Goal: Task Accomplishment & Management: Use online tool/utility

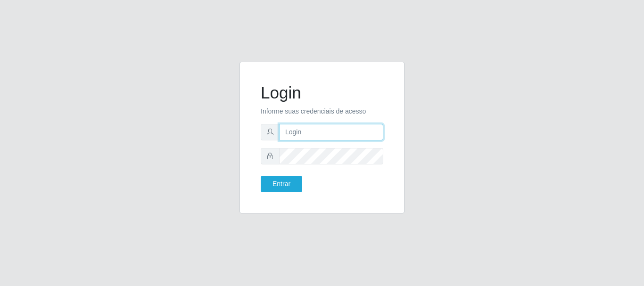
click at [306, 132] on input "text" at bounding box center [331, 132] width 104 height 16
type input "recepcao.abel@iwof.app"
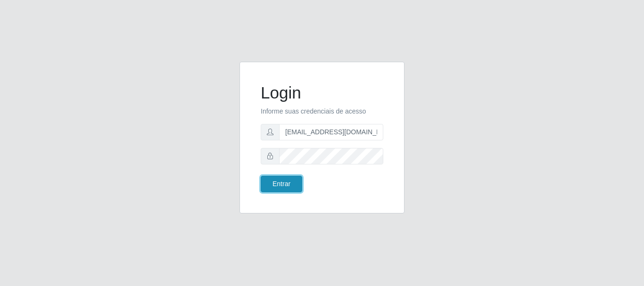
click at [282, 183] on button "Entrar" at bounding box center [281, 184] width 41 height 16
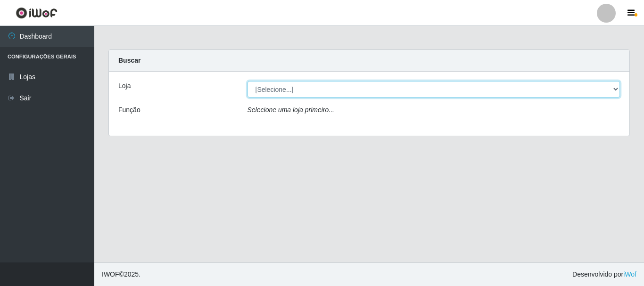
select select "120"
click option "Super Show - [PERSON_NAME]" at bounding box center [0, 0] width 0 height 0
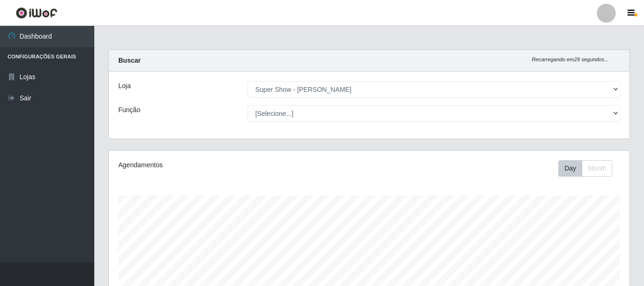
click at [322, 105] on div "Loja [Selecione...] Super Show - Abel Cabral Função [Selecione...] ASG Auxiliar…" at bounding box center [369, 105] width 520 height 67
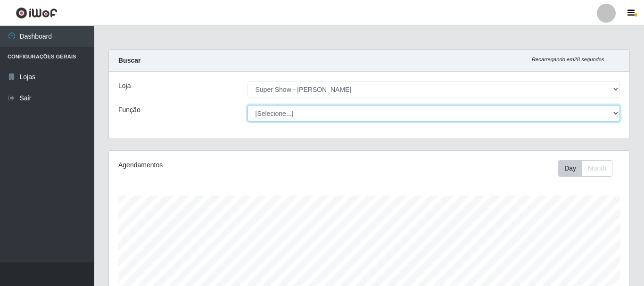
click at [247, 105] on select "[Selecione...] ASG Auxiliar de Estacionamento Balconista Embalador Embalador + …" at bounding box center [433, 113] width 373 height 16
select select "16"
click option "ASG" at bounding box center [0, 0] width 0 height 0
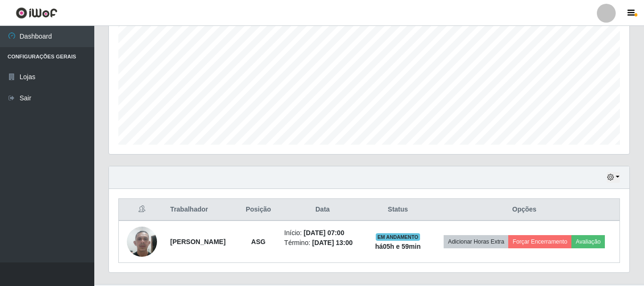
scroll to position [214, 0]
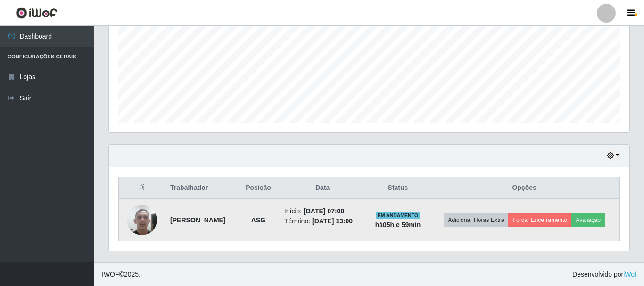
click at [605, 212] on td "Adicionar Horas Extra Forçar Encerramento Avaliação" at bounding box center [524, 220] width 190 height 42
click at [603, 220] on button "Avaliação" at bounding box center [587, 219] width 33 height 13
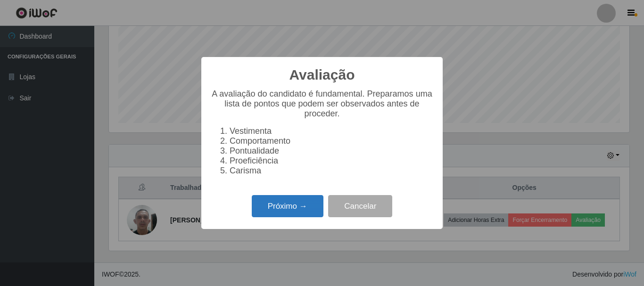
click at [297, 217] on button "Próximo →" at bounding box center [288, 206] width 72 height 22
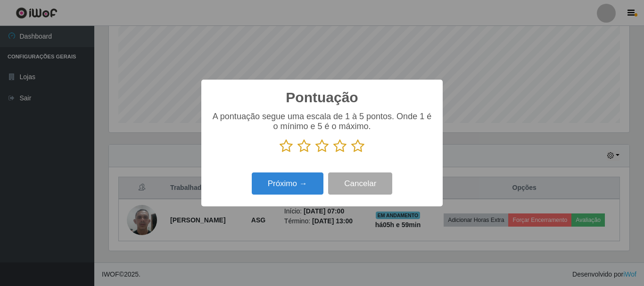
click at [355, 144] on icon at bounding box center [357, 146] width 13 height 14
click at [351, 153] on input "radio" at bounding box center [351, 153] width 0 height 0
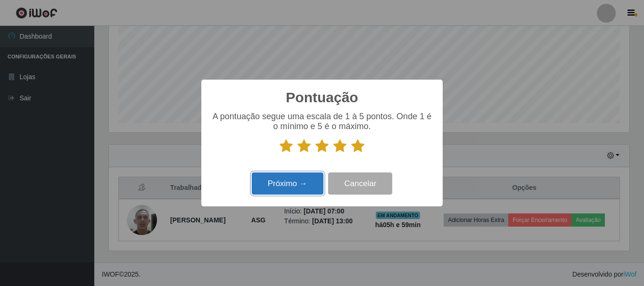
click at [308, 184] on button "Próximo →" at bounding box center [288, 183] width 72 height 22
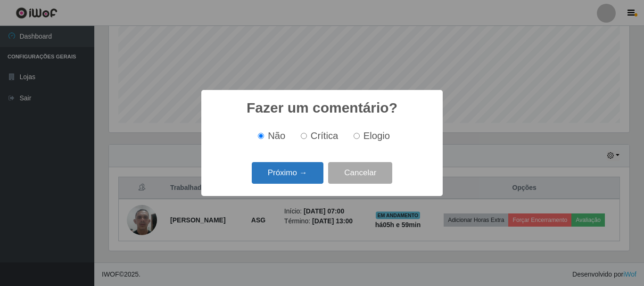
click at [307, 173] on button "Próximo →" at bounding box center [288, 173] width 72 height 22
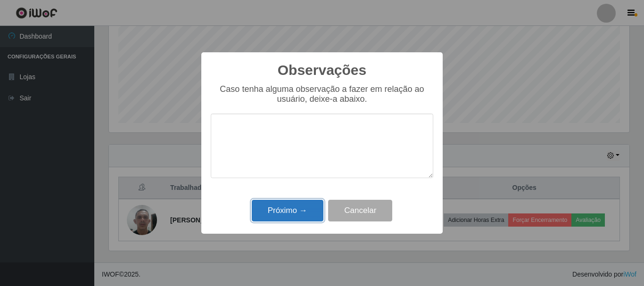
click at [293, 212] on button "Próximo →" at bounding box center [288, 211] width 72 height 22
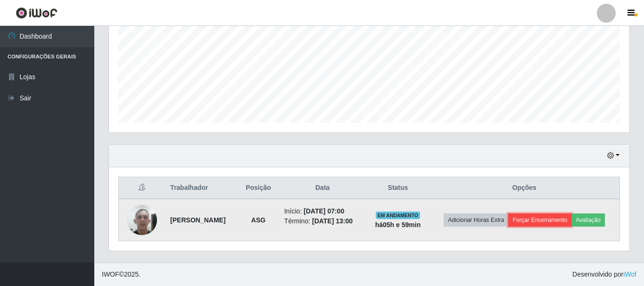
click at [558, 217] on button "Forçar Encerramento" at bounding box center [539, 219] width 63 height 13
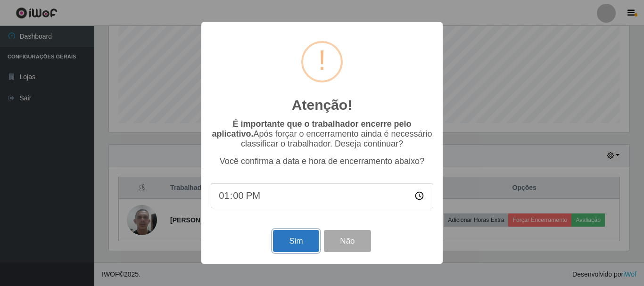
click at [289, 239] on button "Sim" at bounding box center [296, 241] width 46 height 22
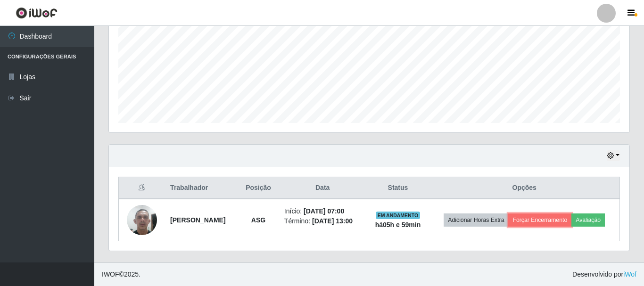
scroll to position [172, 0]
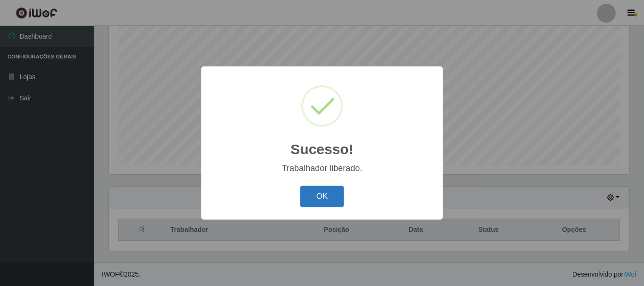
click at [300, 186] on button "OK" at bounding box center [322, 197] width 44 height 22
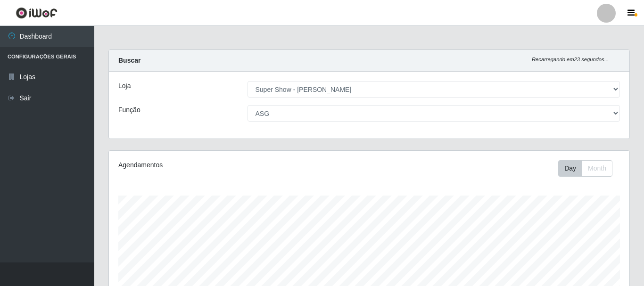
select select "120"
select select "16"
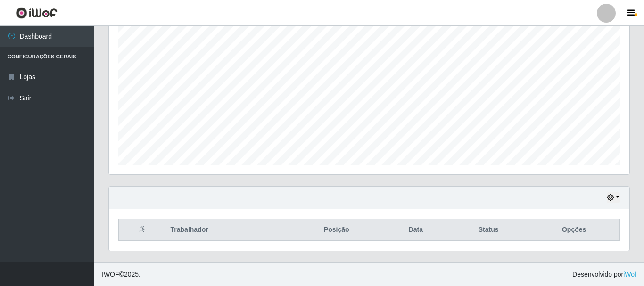
scroll to position [196, 520]
